Goal: Information Seeking & Learning: Find specific page/section

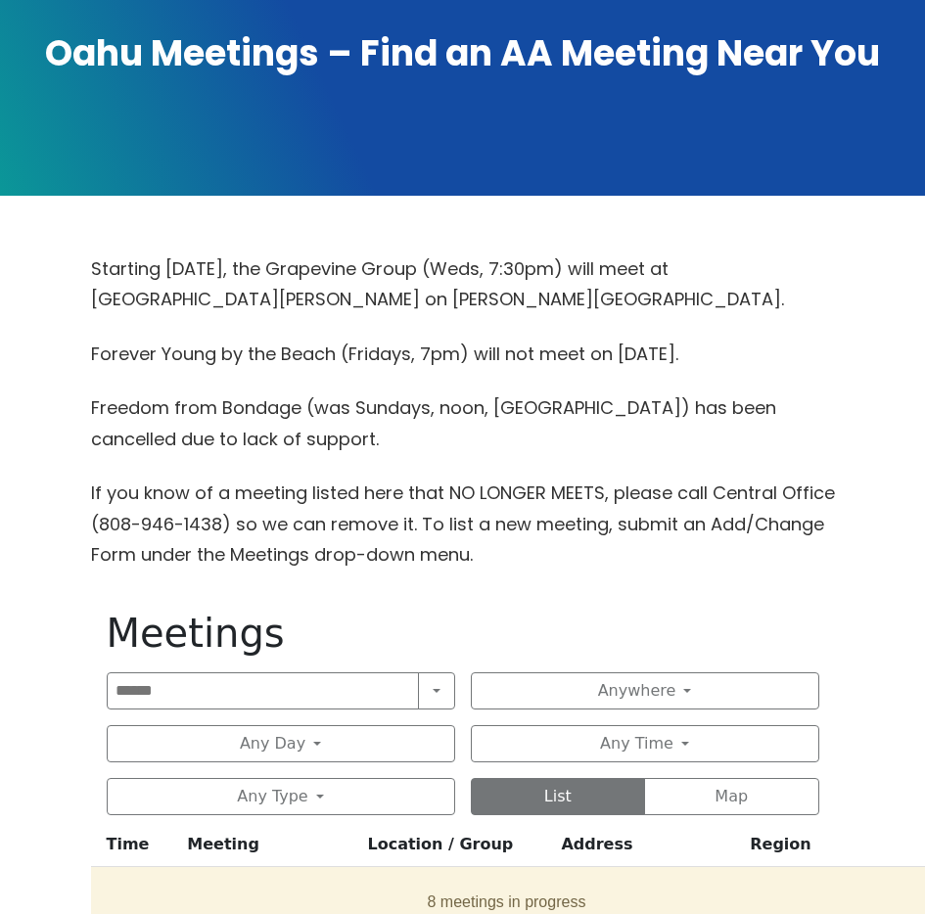
scroll to position [410, 0]
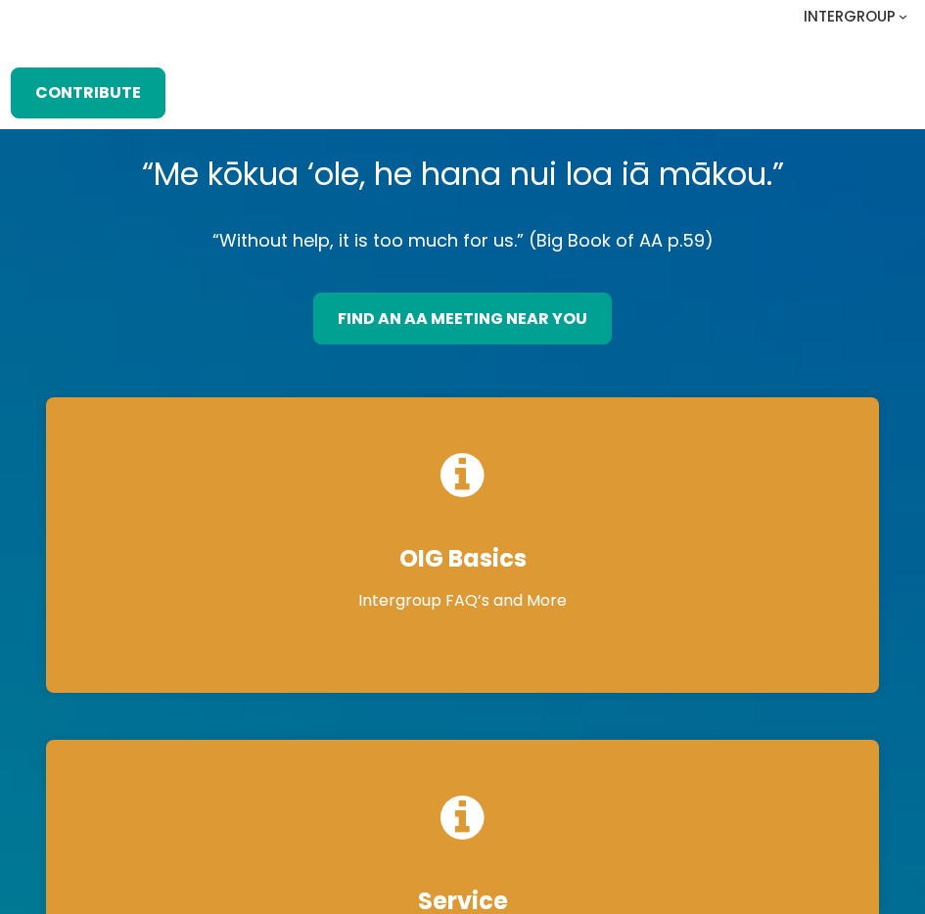
scroll to position [197, 0]
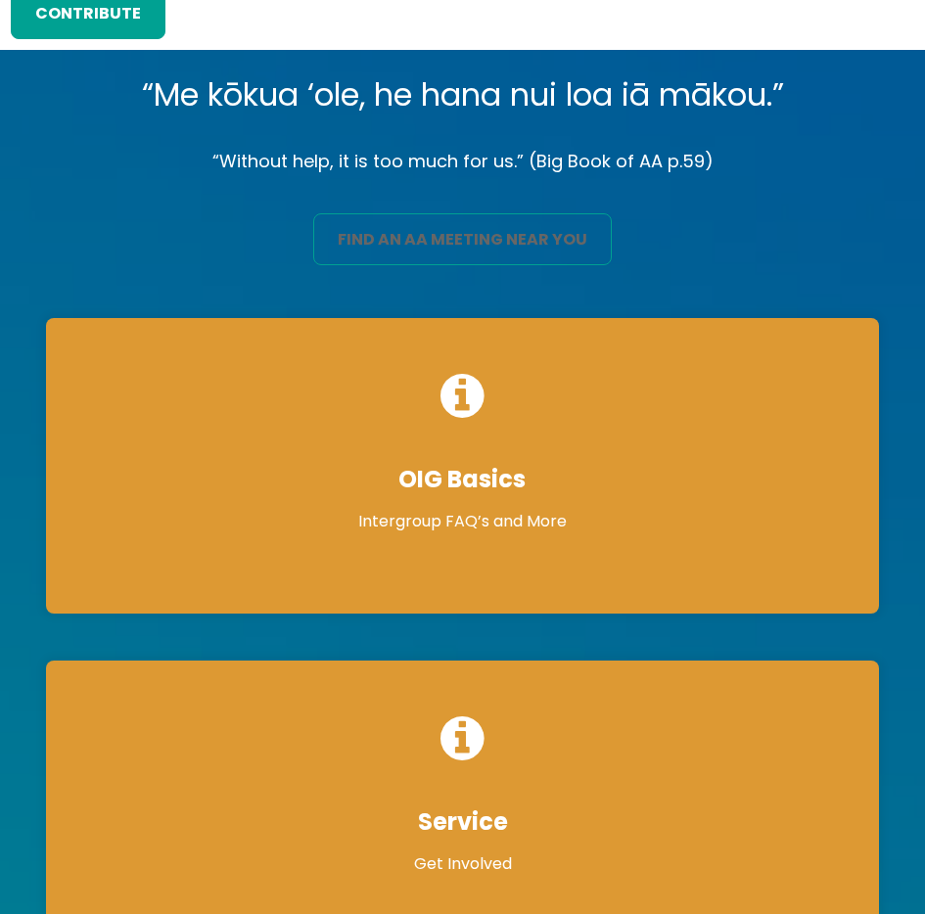
click at [441, 221] on link "find an aa meeting near you" at bounding box center [462, 238] width 299 height 51
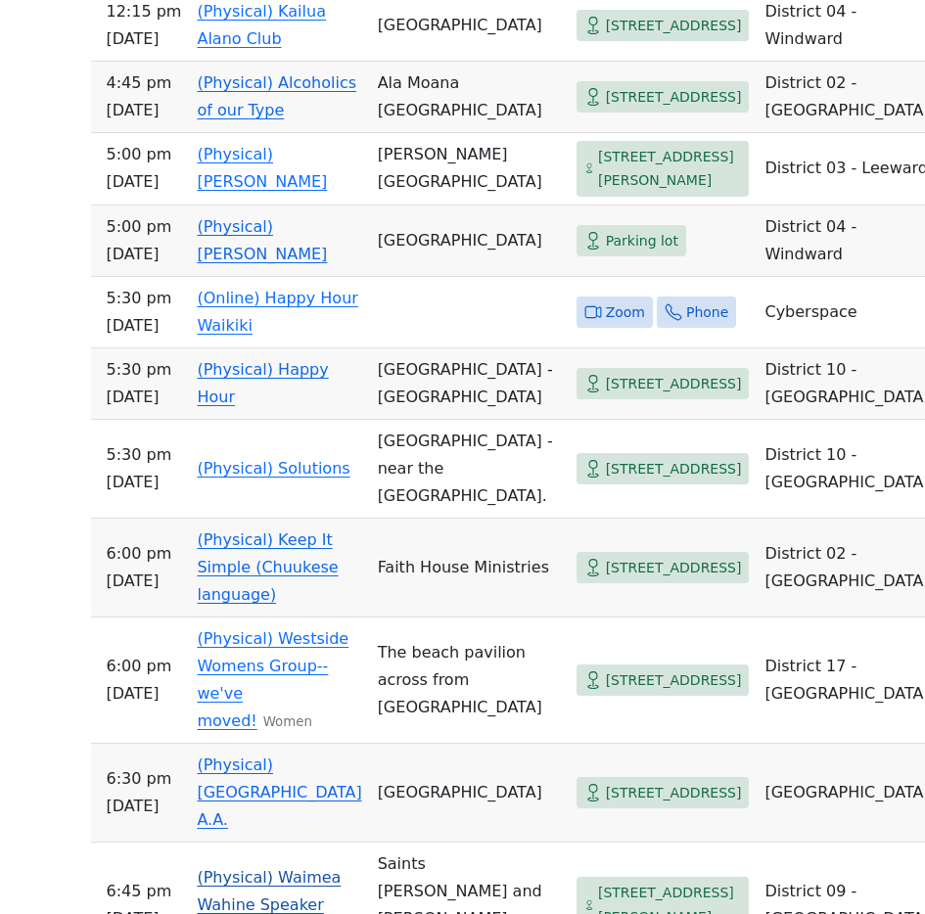
scroll to position [2875, 0]
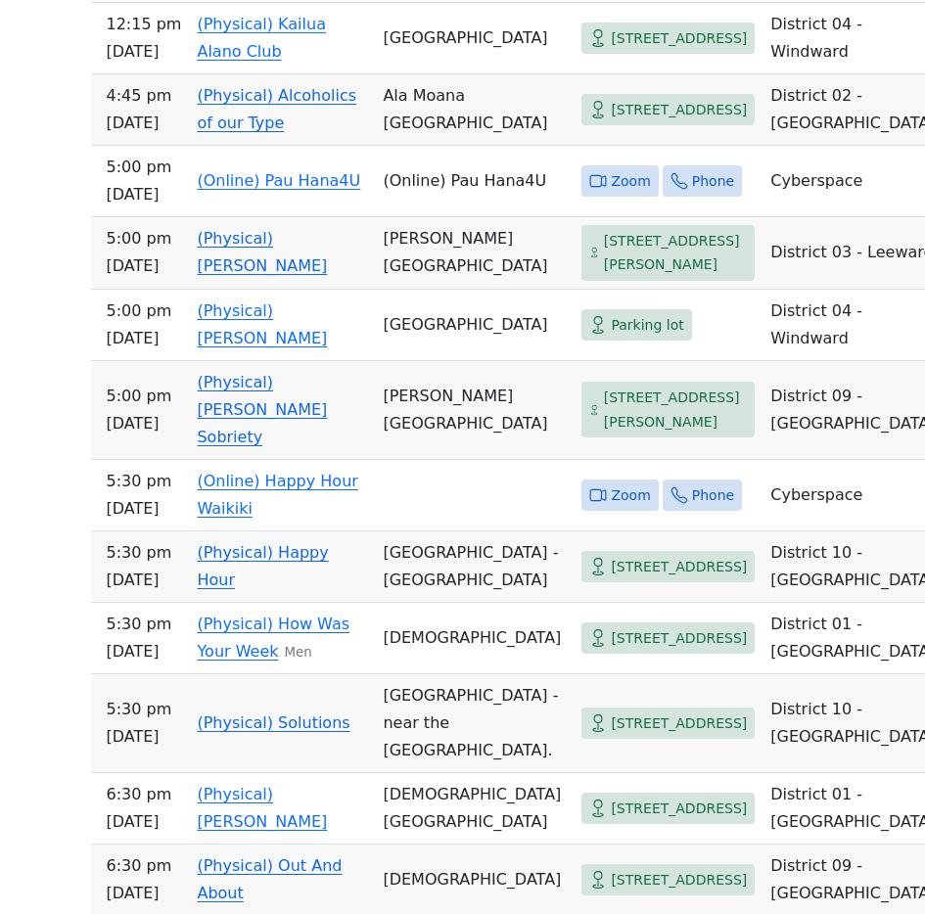
scroll to position [6667, 0]
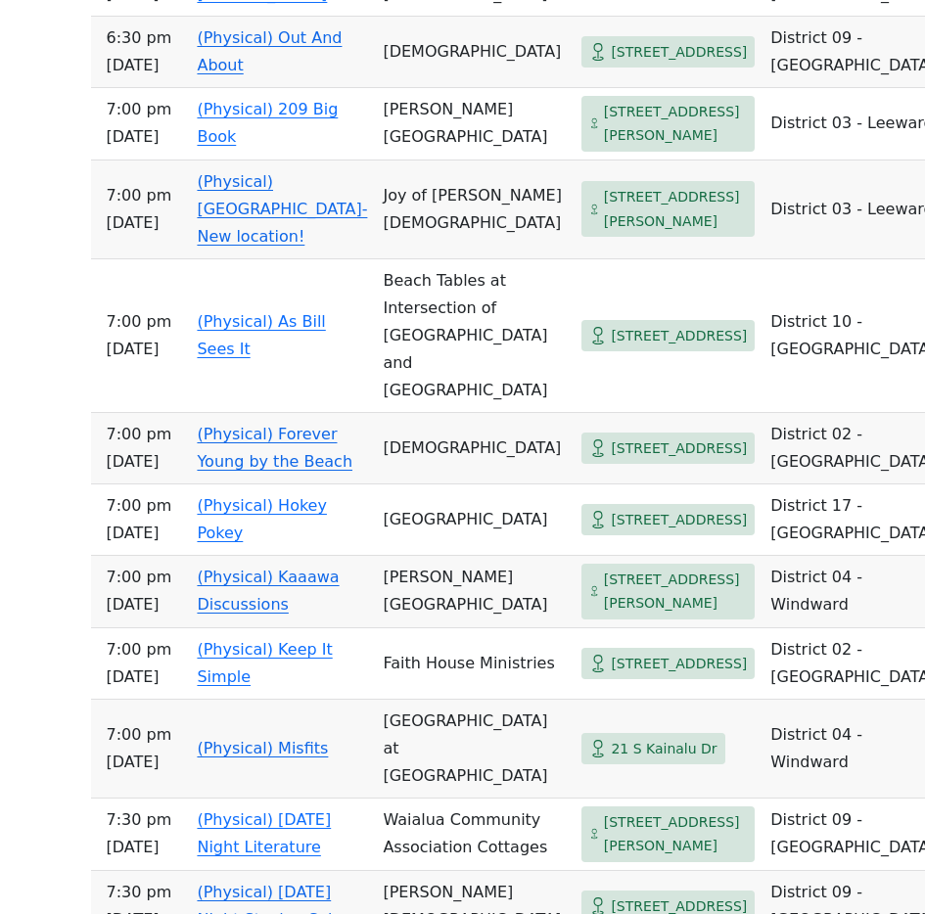
click at [819, 413] on td "District 10 - [GEOGRAPHIC_DATA]" at bounding box center [857, 336] width 188 height 154
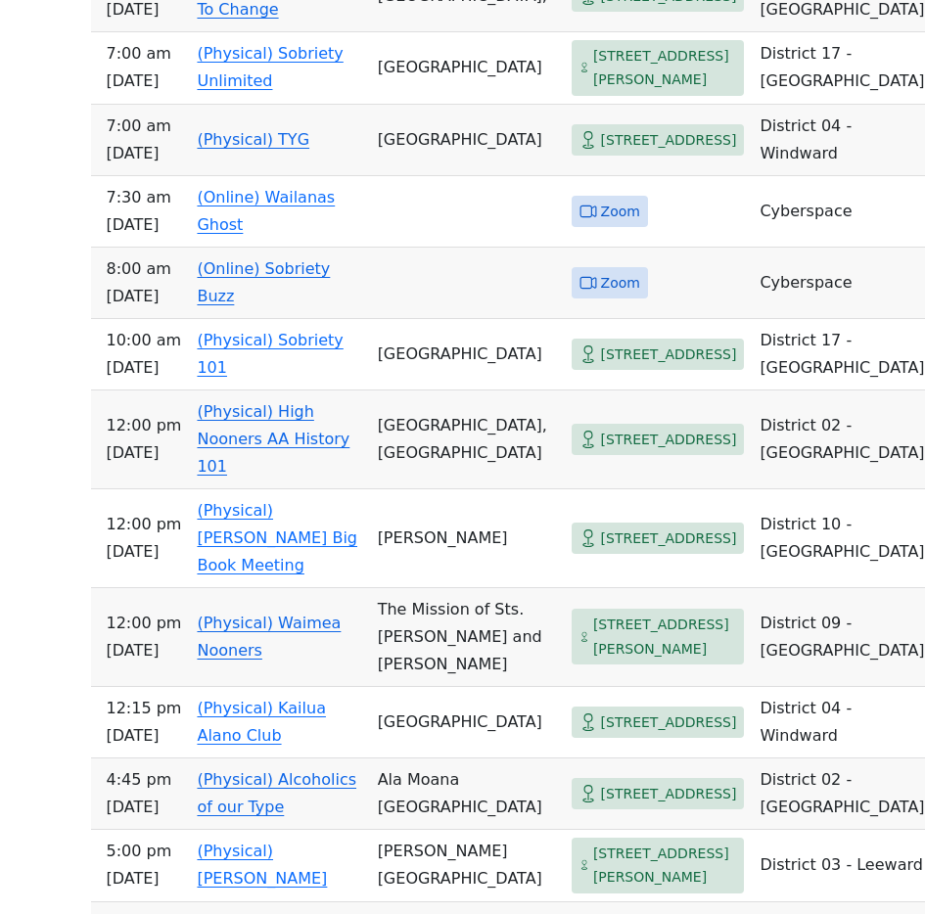
scroll to position [2429, 0]
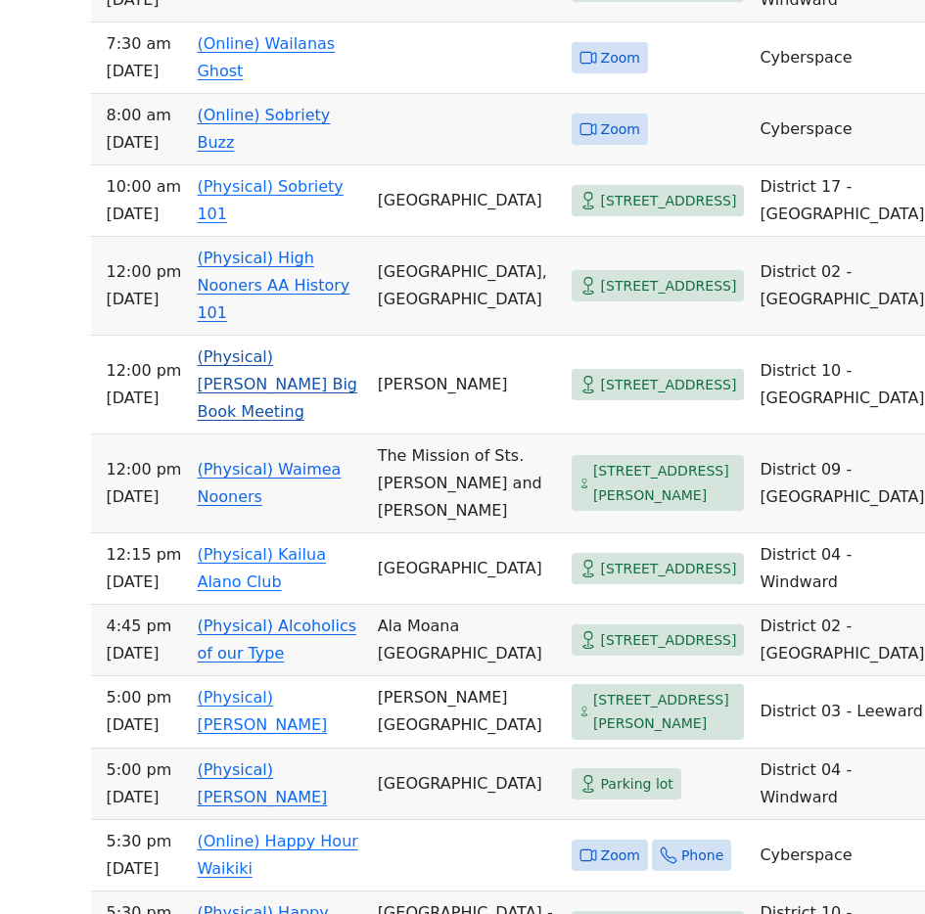
click at [314, 435] on td "(Physical) [PERSON_NAME] Big Book Meeting" at bounding box center [279, 385] width 180 height 99
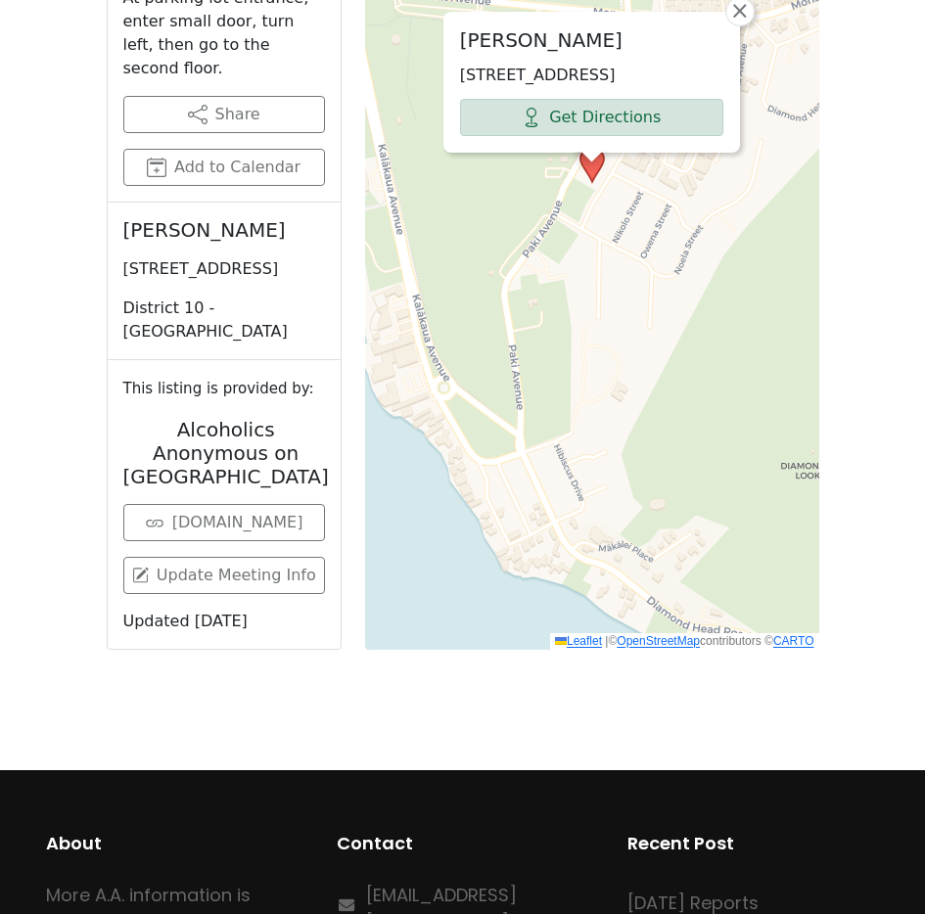
scroll to position [1536, 0]
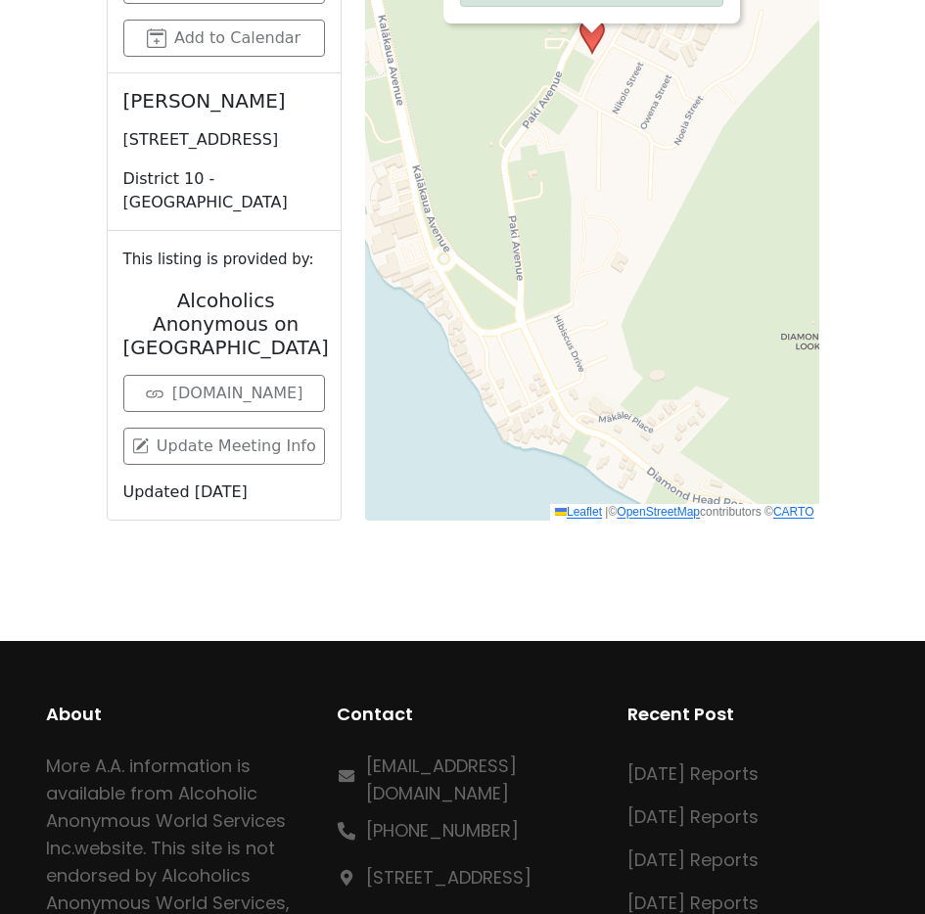
scroll to position [1687, 0]
